Goal: Communication & Community: Share content

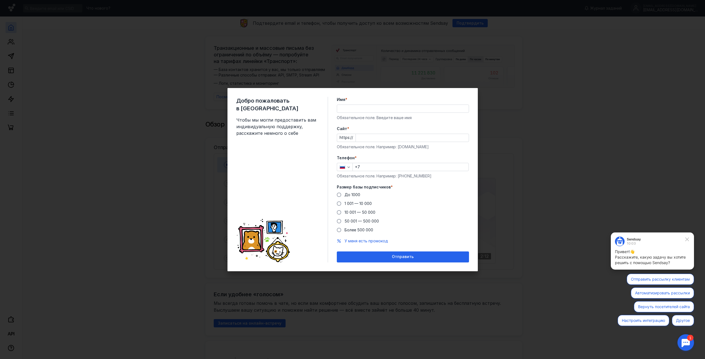
click at [363, 111] on input "Имя *" at bounding box center [403, 109] width 132 height 8
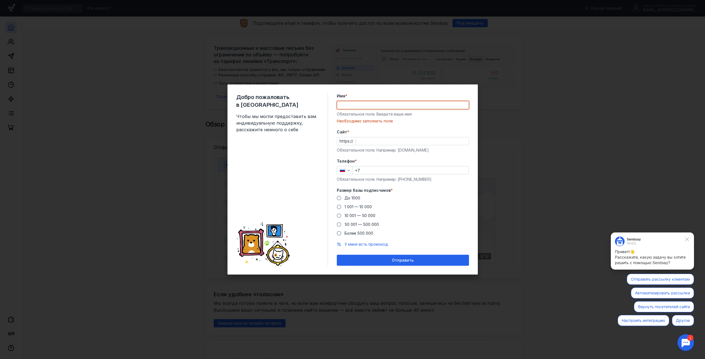
click at [361, 104] on input "Имя *" at bounding box center [403, 105] width 132 height 8
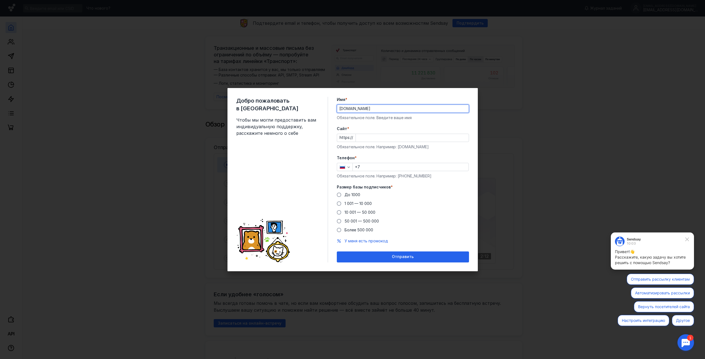
type input "[DOMAIN_NAME]"
click at [370, 137] on input "Cайт *" at bounding box center [412, 138] width 113 height 8
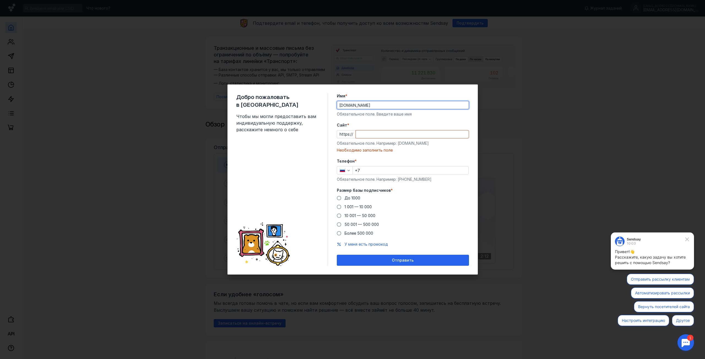
drag, startPoint x: 365, startPoint y: 107, endPoint x: 298, endPoint y: 106, distance: 67.2
click at [298, 105] on div "Добро пожаловать в Sendsay Чтобы мы могли предоставить вам индивидуальную подде…" at bounding box center [352, 180] width 250 height 190
click at [371, 134] on input "Cайт *" at bounding box center [412, 134] width 113 height 8
paste input "[DOMAIN_NAME]"
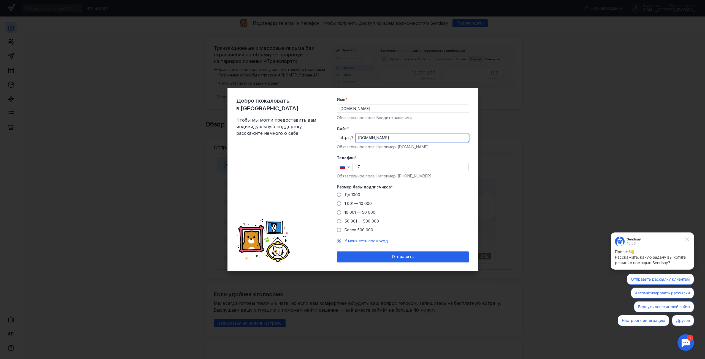
type input "[DOMAIN_NAME]"
click at [381, 166] on input "+7" at bounding box center [411, 167] width 116 height 8
type input "[PHONE_NUMBER]"
click at [339, 194] on span at bounding box center [339, 195] width 4 height 4
click at [0, 0] on input "До 1000" at bounding box center [0, 0] width 0 height 0
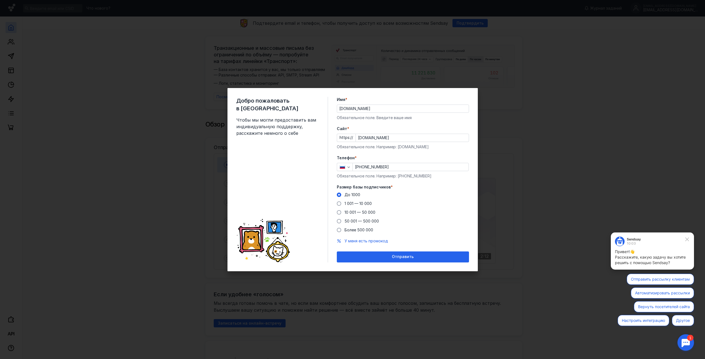
click at [406, 255] on span "Отправить" at bounding box center [403, 257] width 22 height 5
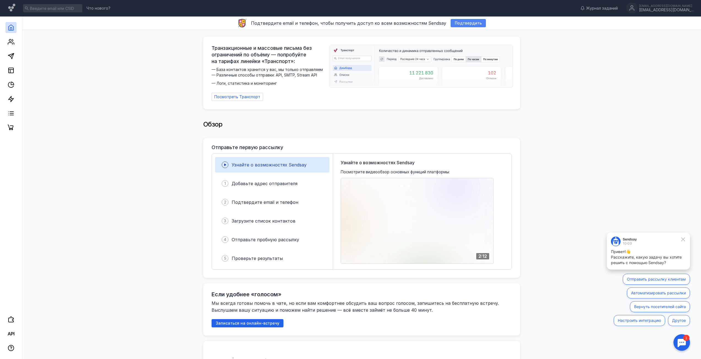
click at [462, 23] on span "Подтвердить" at bounding box center [468, 23] width 27 height 5
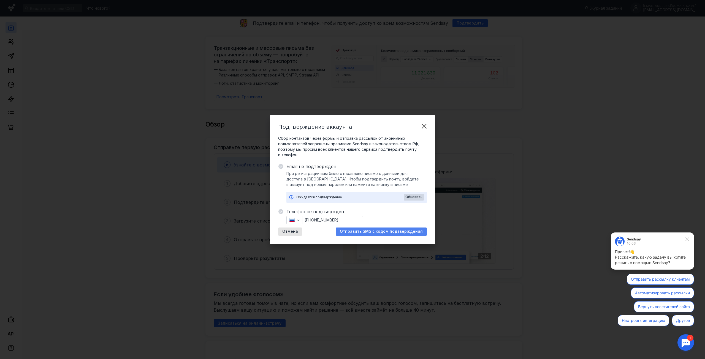
click at [384, 231] on span "Отправить SMS с кодом подтверждения" at bounding box center [381, 231] width 83 height 5
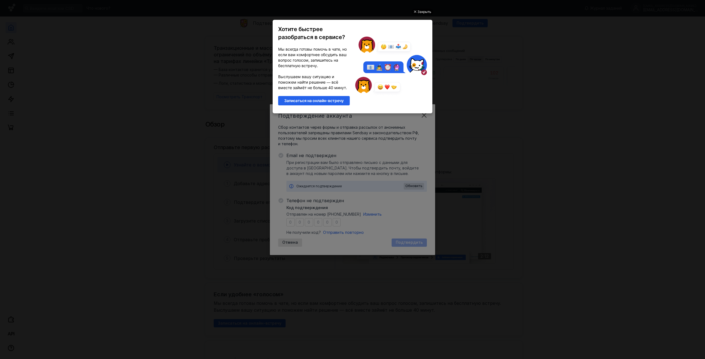
click at [427, 12] on div "Закрыть" at bounding box center [424, 12] width 14 height 6
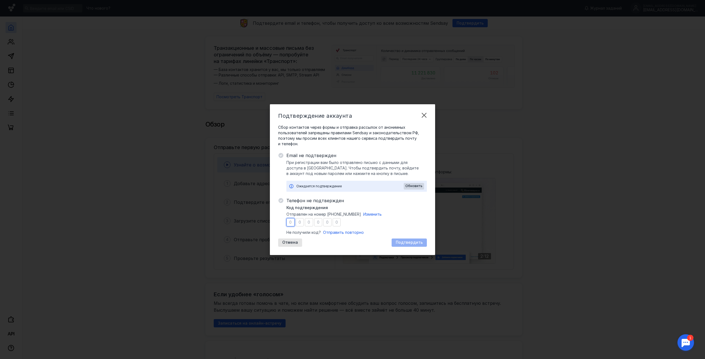
click at [293, 224] on input "number" at bounding box center [290, 222] width 8 height 8
type input "2"
type input "5"
type input "8"
type input "5"
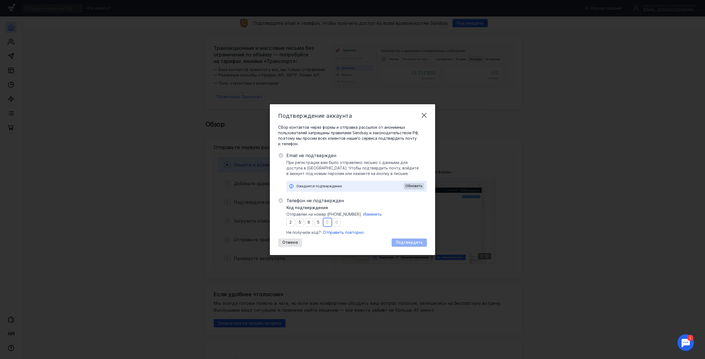
type input "3"
type input "0"
click at [398, 244] on span "Подтвердить" at bounding box center [409, 242] width 27 height 5
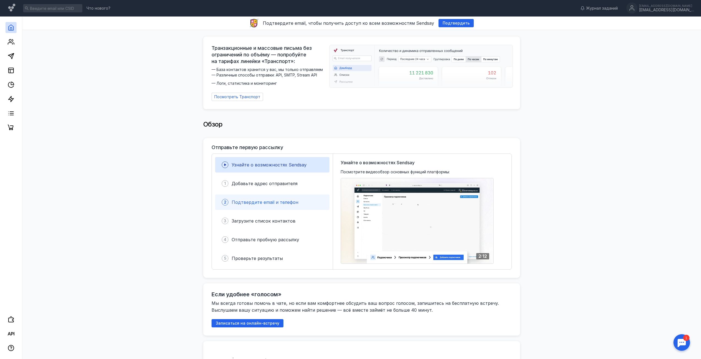
click at [270, 202] on span "Подтвердите email и телефон" at bounding box center [265, 203] width 67 height 6
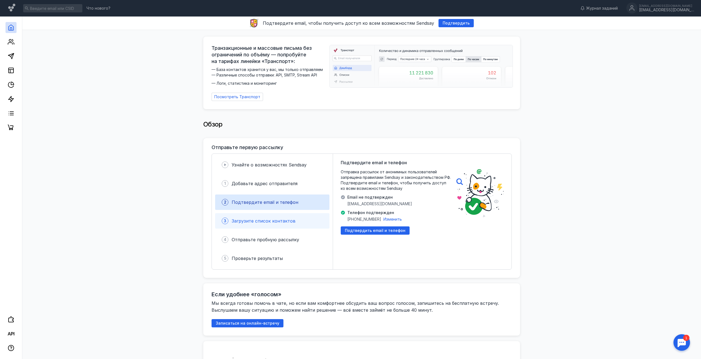
click at [274, 224] on div "3 Загрузите список контактов" at bounding box center [272, 220] width 114 height 15
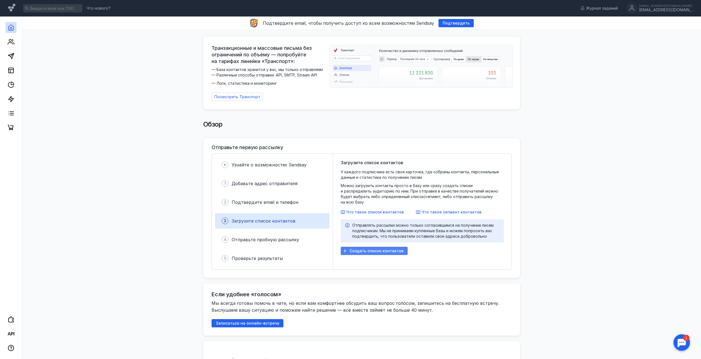
click at [379, 248] on div "Создать список контактов" at bounding box center [374, 251] width 67 height 8
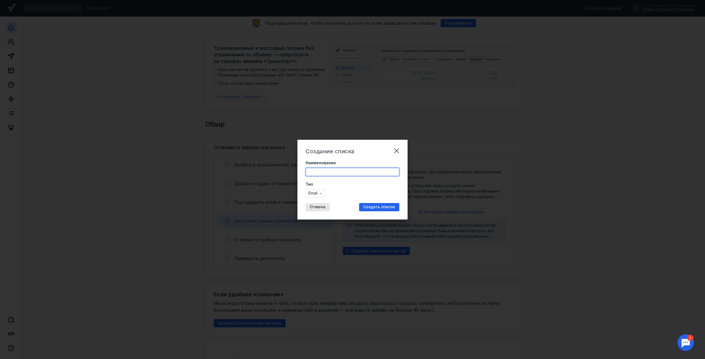
click at [320, 172] on input "Наименование" at bounding box center [352, 172] width 93 height 8
type input "рассылка"
click at [378, 208] on span "Создать список" at bounding box center [379, 207] width 32 height 5
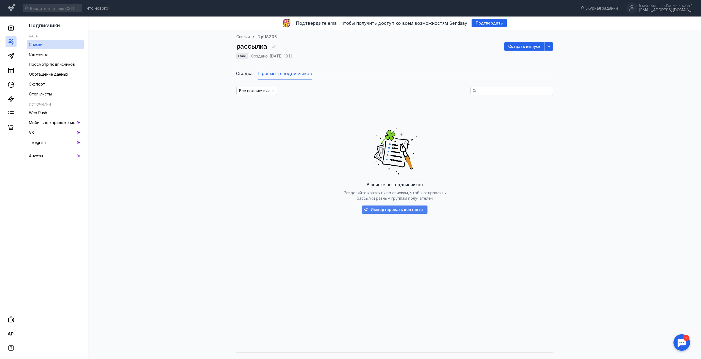
click at [396, 213] on div "Импортировать контакты" at bounding box center [395, 210] width 66 height 8
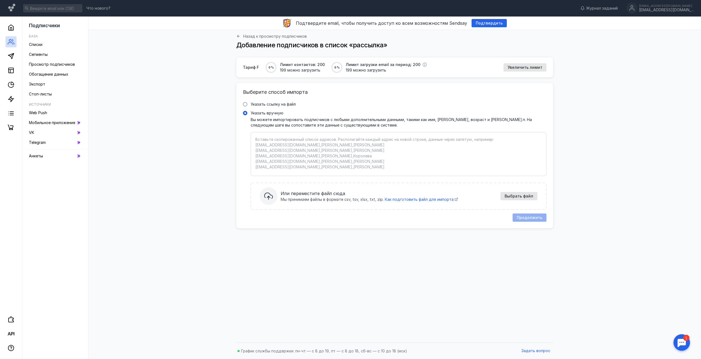
click at [325, 156] on textarea "Указать вручную Вы можете импортировать подписчиков с любыми дополнительными да…" at bounding box center [398, 154] width 286 height 35
paste textarea "[EMAIL_ADDRESS][DOMAIN_NAME] [EMAIL_ADDRESS][DOMAIN_NAME], [DOMAIN_NAME][EMAIL_…"
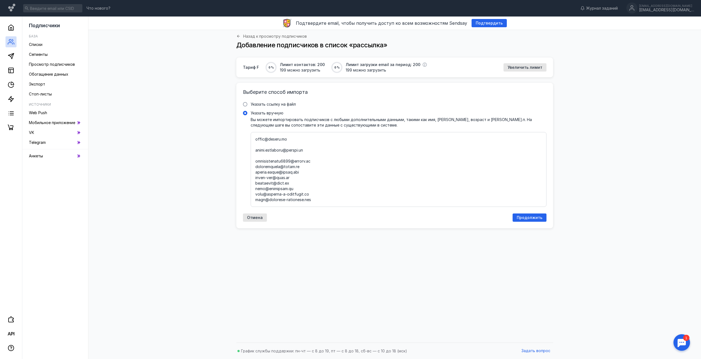
scroll to position [31061, 0]
type textarea "[EMAIL_ADDRESS][DOMAIN_NAME] [EMAIL_ADDRESS][DOMAIN_NAME], [DOMAIN_NAME][EMAIL_…"
click at [531, 217] on span "Продолжить" at bounding box center [529, 218] width 26 height 5
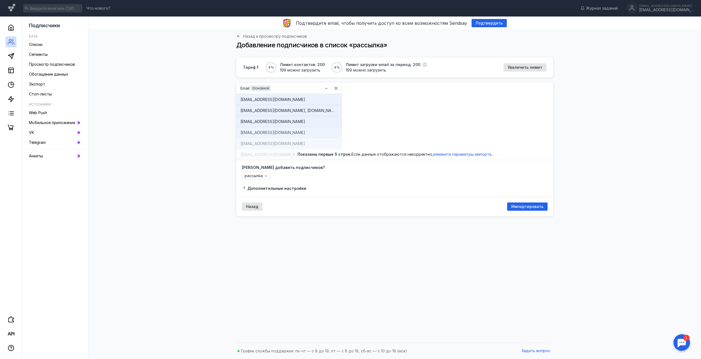
click at [247, 188] on span "Дополнительные настройки" at bounding box center [276, 188] width 59 height 5
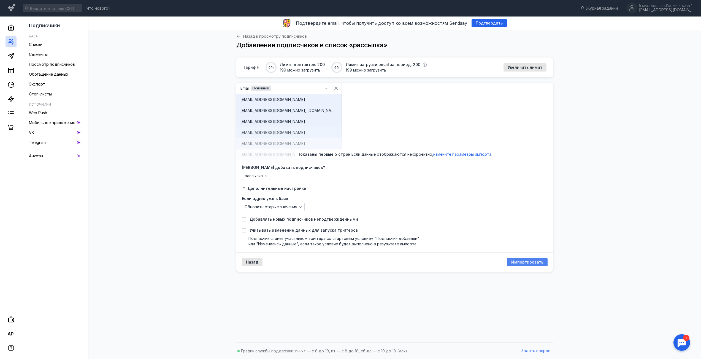
click at [532, 262] on span "Импортировать" at bounding box center [527, 262] width 32 height 5
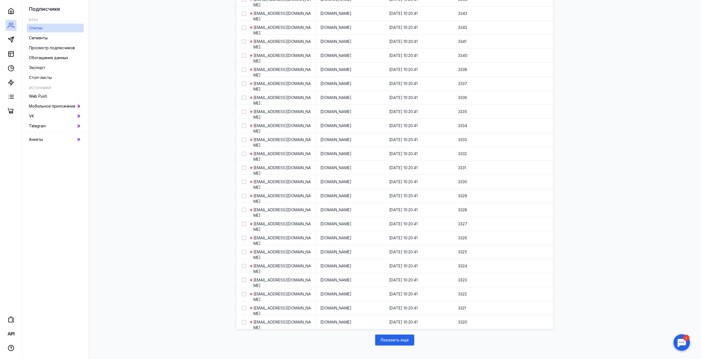
scroll to position [556, 0]
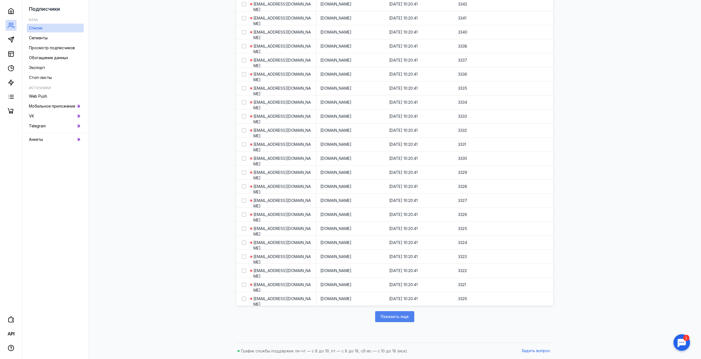
click at [396, 314] on div "Показать еще" at bounding box center [394, 316] width 39 height 11
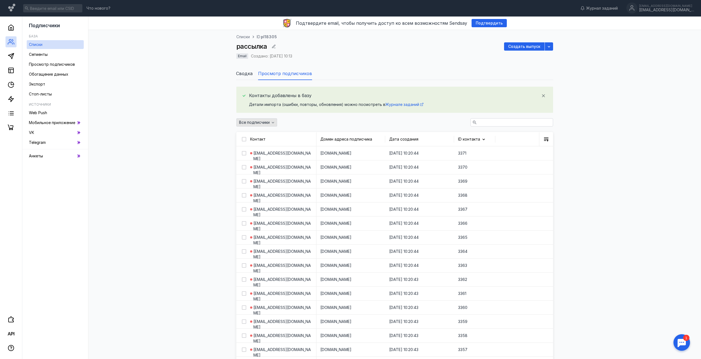
click at [271, 124] on icon "button" at bounding box center [273, 122] width 4 height 4
click at [260, 152] on span "Отписанные" at bounding box center [252, 152] width 23 height 6
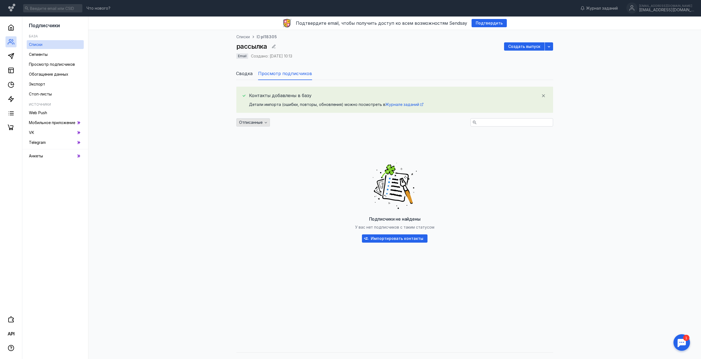
click at [265, 124] on icon "button" at bounding box center [265, 122] width 4 height 4
click at [258, 136] on div "Все подписчики" at bounding box center [285, 133] width 88 height 10
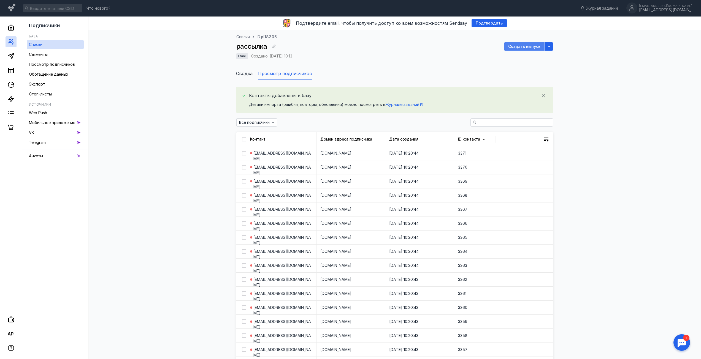
click at [528, 48] on span "Создать выпуск" at bounding box center [524, 46] width 32 height 5
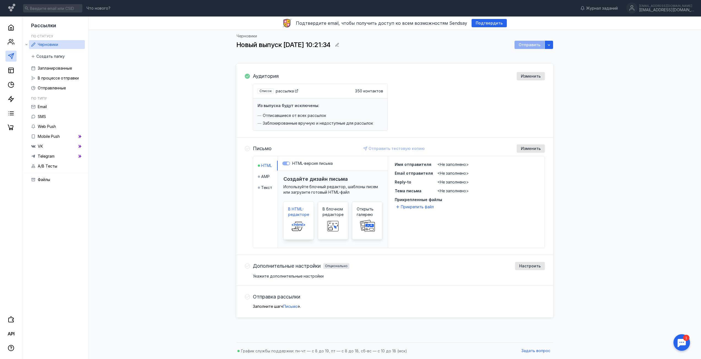
click at [295, 222] on icon at bounding box center [297, 226] width 10 height 9
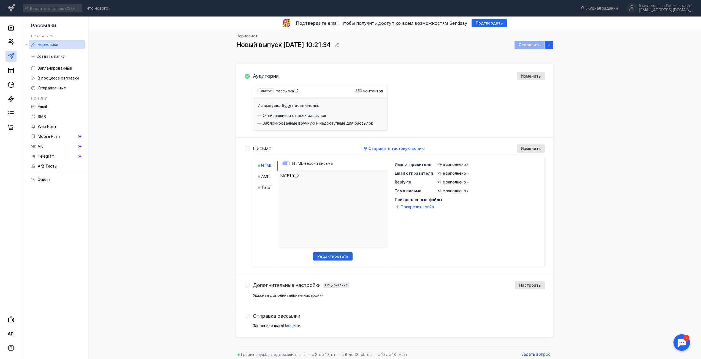
click at [443, 164] on span "<Не заполнено>" at bounding box center [452, 164] width 31 height 5
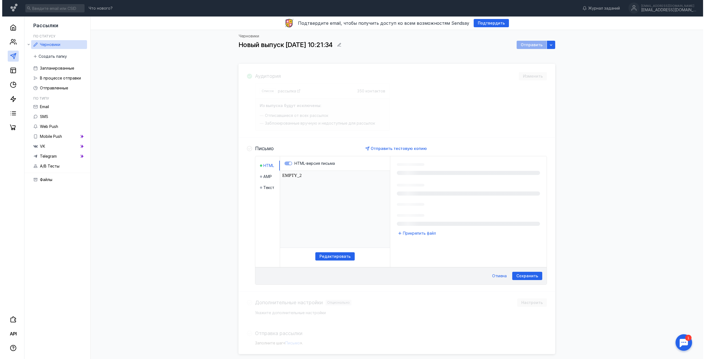
scroll to position [25, 0]
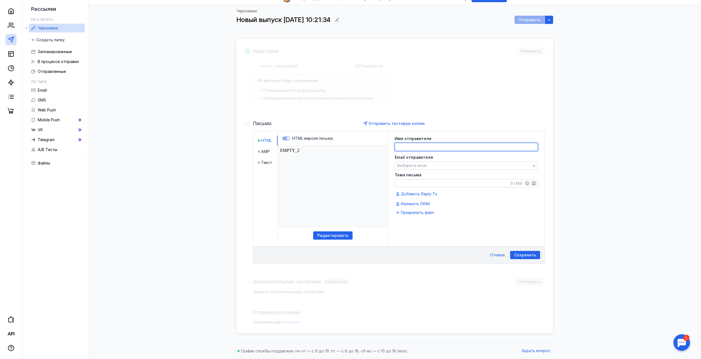
click at [404, 145] on textarea at bounding box center [466, 147] width 143 height 8
type textarea "[PERSON_NAME]"
click at [419, 165] on span "Выберите email" at bounding box center [411, 165] width 29 height 5
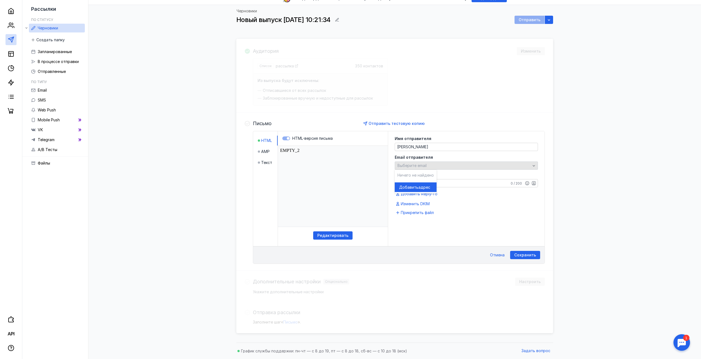
click at [419, 165] on span "Выберите email" at bounding box center [411, 165] width 29 height 5
click at [418, 164] on span "Выберите email" at bounding box center [411, 165] width 29 height 5
click at [418, 168] on div "Выберите email" at bounding box center [466, 166] width 143 height 8
click at [415, 188] on span "Добавить" at bounding box center [408, 188] width 19 height 6
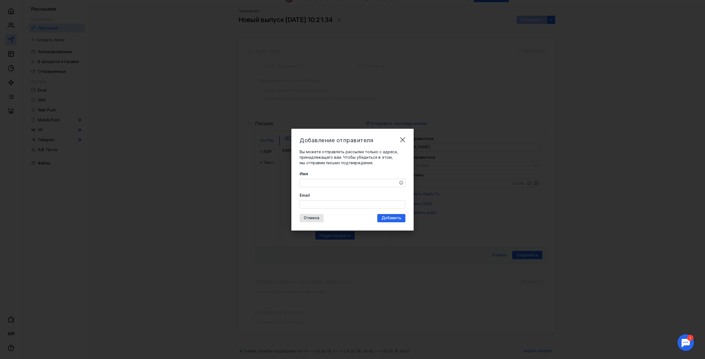
click at [319, 183] on textarea "Имя" at bounding box center [352, 183] width 105 height 8
type textarea "[PERSON_NAME]"
click at [313, 203] on input "Email" at bounding box center [352, 205] width 105 height 8
type input "[EMAIL_ADDRESS][DOMAIN_NAME]"
click at [393, 218] on div "Добавление отправителя Вы можете отправлять рассылки только с адреса, принадлеж…" at bounding box center [352, 180] width 122 height 102
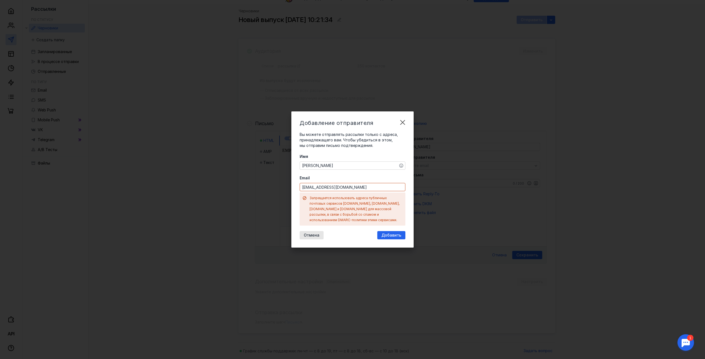
click at [307, 233] on span "Отмена" at bounding box center [312, 235] width 16 height 5
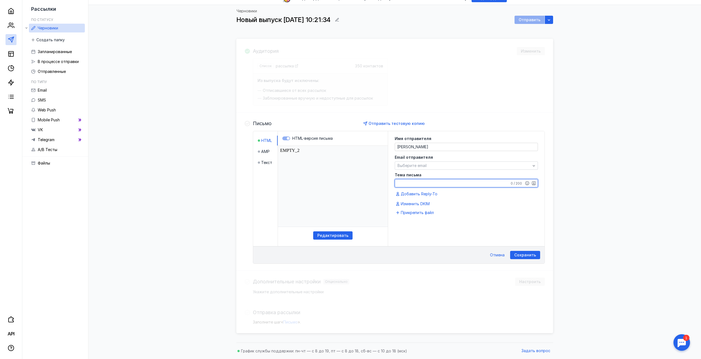
click at [418, 184] on textarea "Тема письма" at bounding box center [466, 184] width 143 height 8
click at [424, 164] on span "Выберите email" at bounding box center [411, 165] width 29 height 5
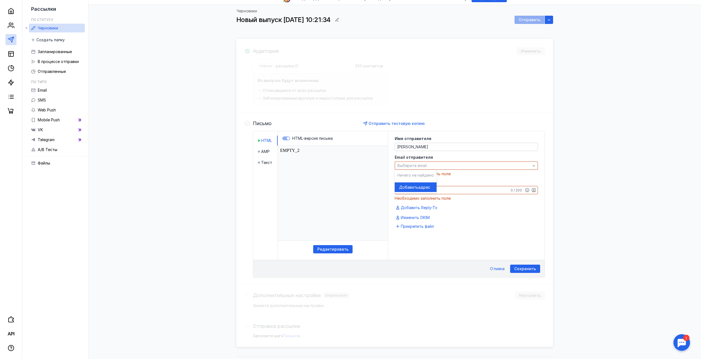
click at [619, 206] on div "Черновики Новый выпуск [DATE] 10:21:34 Отправить Аудитория Изменить Список расс…" at bounding box center [394, 179] width 601 height 349
click at [416, 191] on textarea "Тема письма" at bounding box center [466, 190] width 143 height 8
paste textarea "Новые поступления по посуде и декору под серебро и стеклянным вазам для цветов"
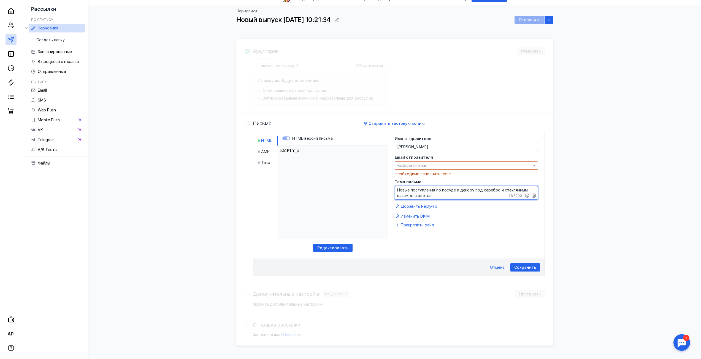
type textarea "Новые поступления по посуде и декору под серебро и стеклянным вазам для цветов"
drag, startPoint x: 518, startPoint y: 189, endPoint x: 642, endPoint y: 105, distance: 149.7
click at [639, 105] on div "Черновики Новый выпуск [DATE] 10:21:34 Отправить Аудитория Изменить Список расс…" at bounding box center [394, 178] width 601 height 347
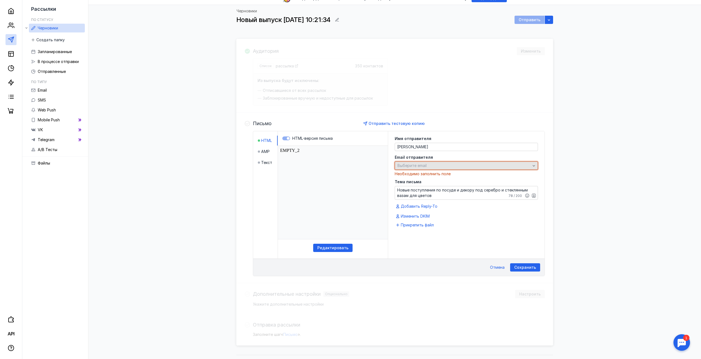
click at [436, 166] on div "Выберите email" at bounding box center [464, 166] width 136 height 5
click at [436, 167] on div "Выберите email" at bounding box center [464, 166] width 136 height 5
click at [412, 188] on span "Добавить" at bounding box center [408, 188] width 19 height 6
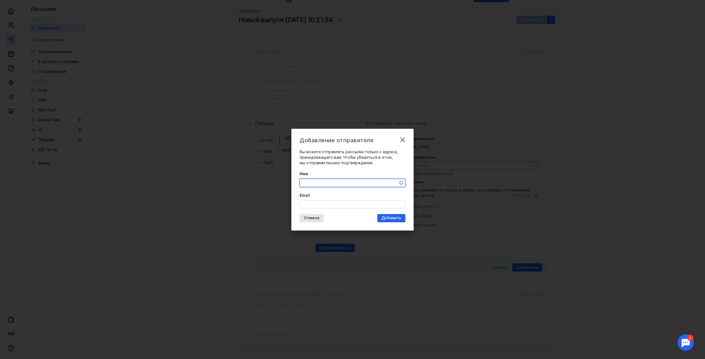
click at [322, 186] on textarea "Имя" at bounding box center [352, 183] width 105 height 8
click at [322, 184] on textarea "Имя" at bounding box center [352, 183] width 105 height 8
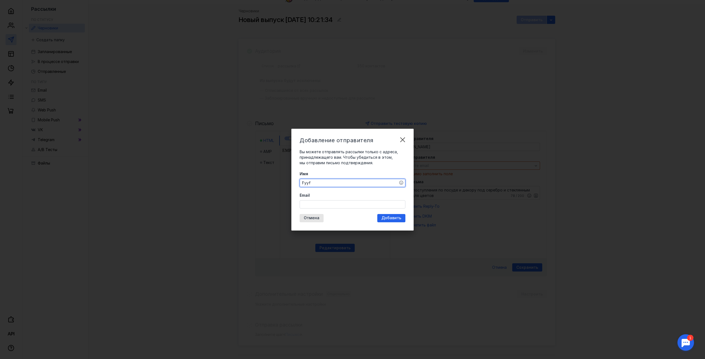
drag, startPoint x: 322, startPoint y: 183, endPoint x: 260, endPoint y: 186, distance: 61.2
click at [260, 186] on div "Добавление отправителя Вы можете отправлять рассылки только с адреса, принадлеж…" at bounding box center [352, 179] width 705 height 359
type textarea "[PERSON_NAME]"
click at [323, 205] on input "Email" at bounding box center [352, 205] width 105 height 8
type input "[EMAIL_ADDRESS][DOMAIN_NAME]"
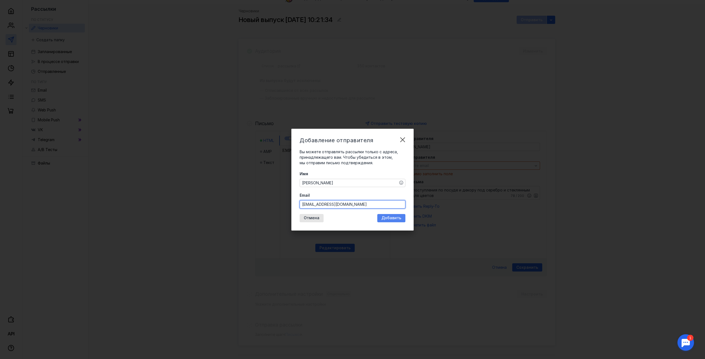
click at [395, 215] on div "Добавление отправителя Вы можете отправлять рассылки только с адреса, принадлеж…" at bounding box center [352, 180] width 122 height 102
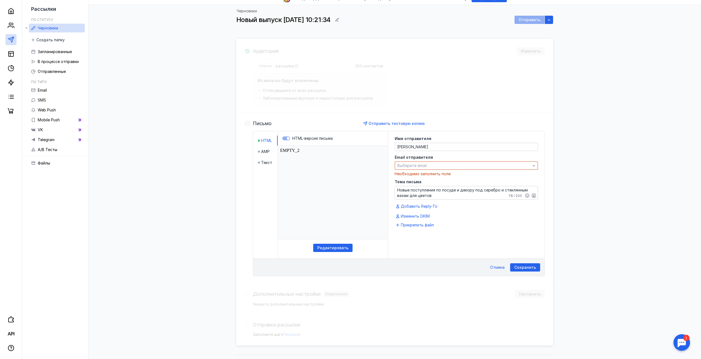
click at [313, 167] on html "EMPTY_2" at bounding box center [333, 192] width 110 height 93
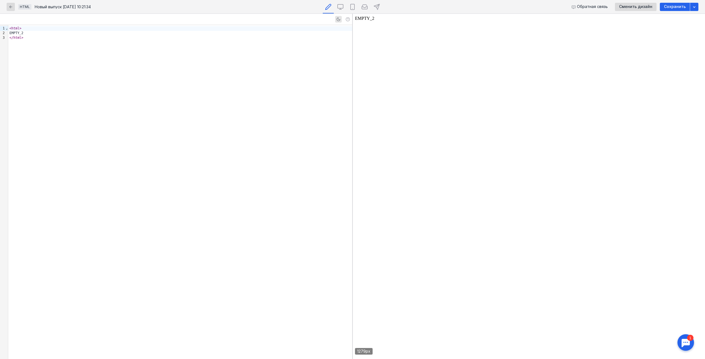
click at [526, 66] on body "EMPTY_2" at bounding box center [529, 186] width 348 height 341
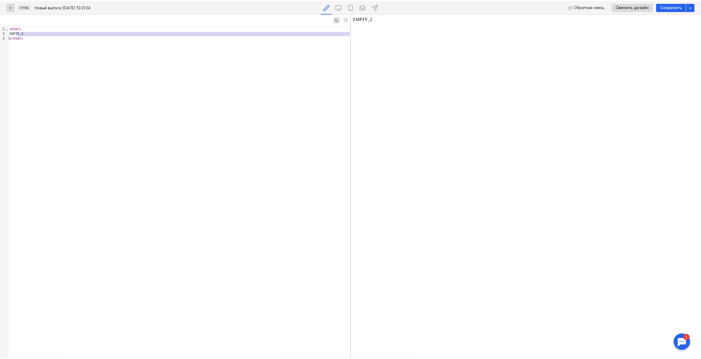
scroll to position [25, 0]
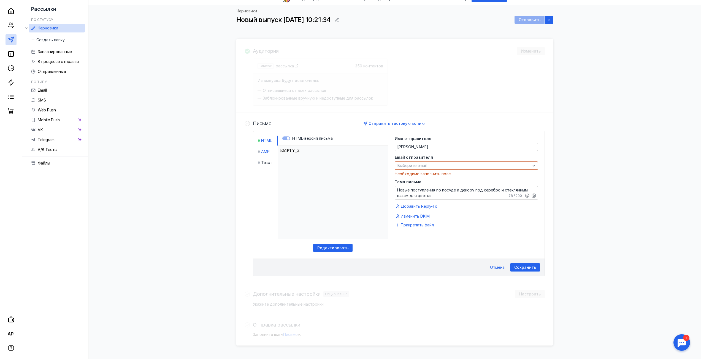
click at [263, 154] on span "AMP" at bounding box center [265, 152] width 9 height 6
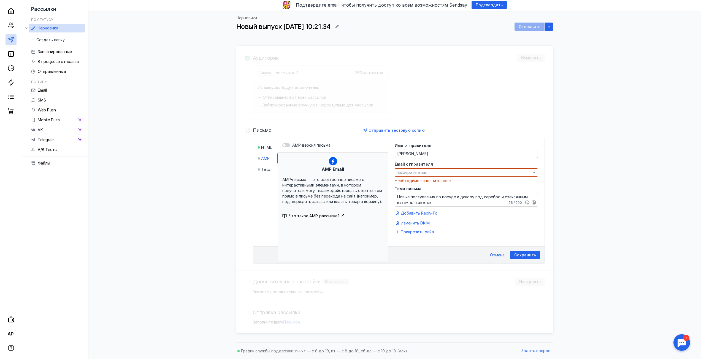
scroll to position [18, 0]
click at [267, 172] on span "Текст" at bounding box center [266, 170] width 11 height 6
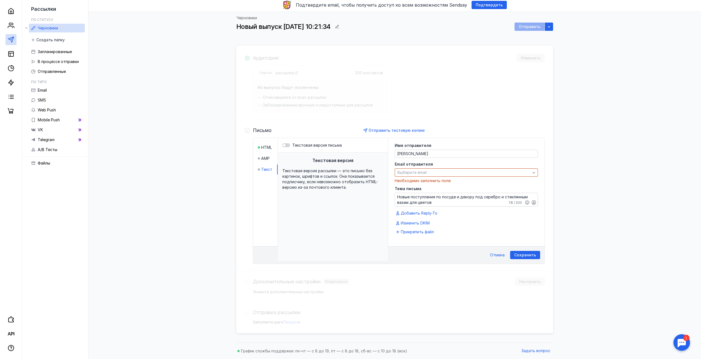
click at [328, 188] on span "Текстовая версия рассылки — это письмо без картинок, шрифтов и ссылок. Она пока…" at bounding box center [330, 178] width 96 height 21
click at [331, 170] on span "Текстовая версия рассылки — это письмо без картинок, шрифтов и ссылок. Она пока…" at bounding box center [330, 178] width 96 height 21
click at [340, 185] on div "Текстовая версия рассылки — это письмо без картинок, шрифтов и ссылок. Она пока…" at bounding box center [332, 179] width 101 height 22
drag, startPoint x: 343, startPoint y: 190, endPoint x: 315, endPoint y: 175, distance: 31.9
click at [315, 175] on div "Текстовая версия рассылки — это письмо без картинок, шрифтов и ссылок. Она пока…" at bounding box center [332, 179] width 101 height 22
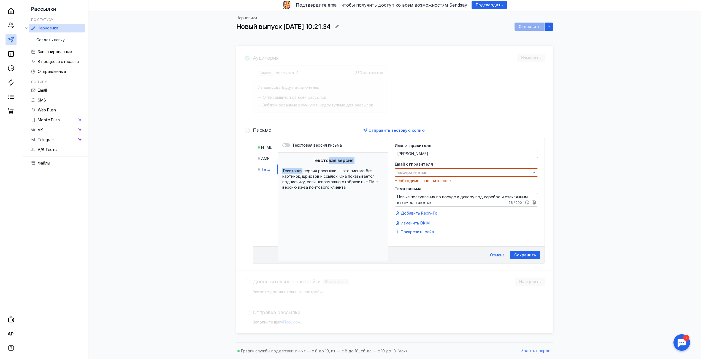
drag, startPoint x: 306, startPoint y: 161, endPoint x: 327, endPoint y: 165, distance: 21.0
click at [328, 165] on div "Текстовая версия Текстовая версия рассылки — это письмо без картинок, шрифтов и…" at bounding box center [333, 207] width 110 height 108
drag, startPoint x: 310, startPoint y: 156, endPoint x: 360, endPoint y: 185, distance: 57.8
click at [356, 187] on div "Текстовая версия Текстовая версия рассылки — это письмо без картинок, шрифтов и…" at bounding box center [333, 207] width 110 height 108
click at [357, 178] on span "Текстовая версия рассылки — это письмо без картинок, шрифтов и ссылок. Она пока…" at bounding box center [330, 178] width 96 height 21
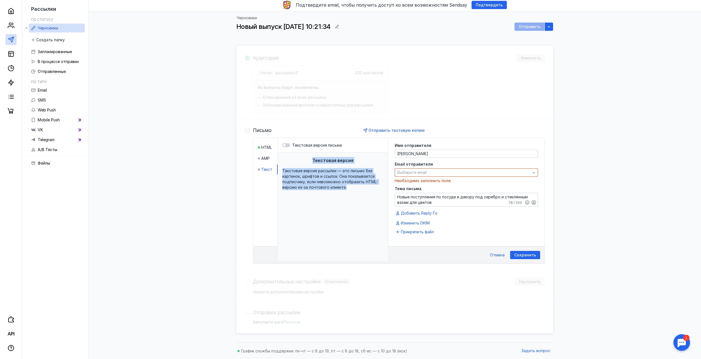
click at [357, 178] on span "Текстовая версия рассылки — это письмо без картинок, шрифтов и ссылок. Она пока…" at bounding box center [330, 178] width 96 height 21
click at [288, 145] on div at bounding box center [286, 145] width 8 height 4
click at [282, 145] on input "Текстовая версия письма" at bounding box center [282, 145] width 0 height 0
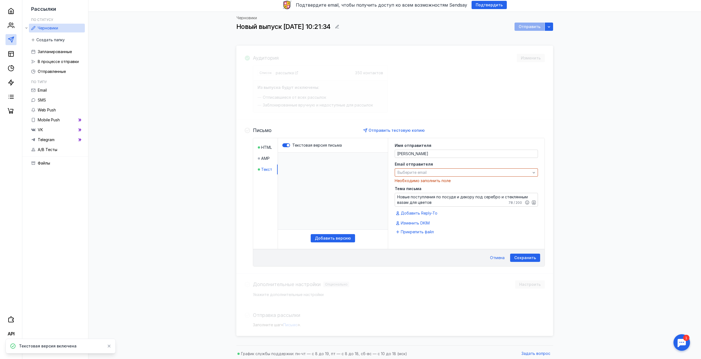
scroll to position [21, 0]
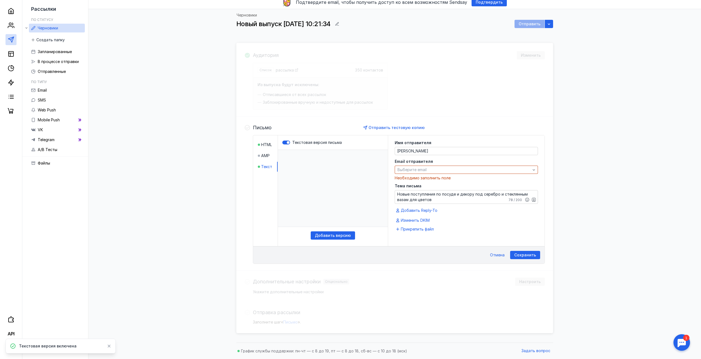
click at [307, 175] on p "​" at bounding box center [333, 188] width 110 height 77
click at [298, 158] on p "​" at bounding box center [333, 188] width 110 height 77
click at [298, 157] on p "​" at bounding box center [333, 188] width 110 height 77
click at [344, 235] on span "Добавить версию" at bounding box center [333, 235] width 36 height 5
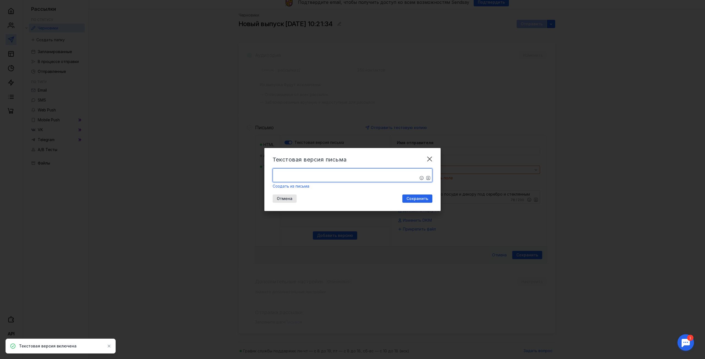
click at [311, 173] on textarea "​" at bounding box center [352, 175] width 159 height 13
paste textarea "Здравствуйте Новые поступления уже на складе. Перед заказом запрашивайте все пр…"
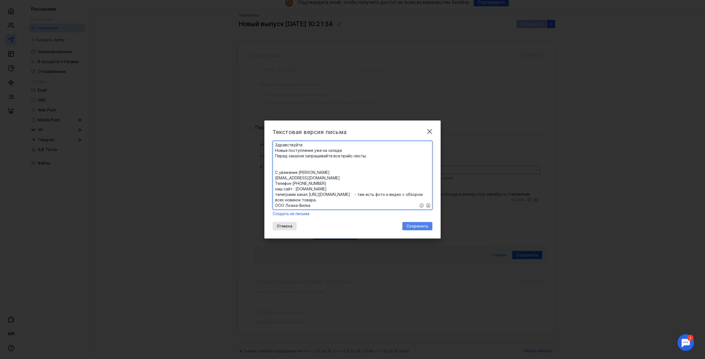
type textarea "​Здравствуйте Новые поступления уже на складе. Перед заказом запрашивайте все п…"
click at [419, 225] on span "Сохранить" at bounding box center [417, 226] width 22 height 5
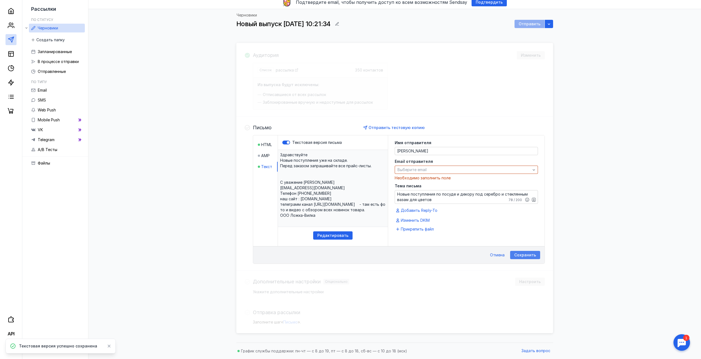
click at [527, 255] on span "Сохранить" at bounding box center [525, 255] width 22 height 5
click at [419, 173] on div "Выберите email" at bounding box center [466, 170] width 143 height 8
